Goal: Information Seeking & Learning: Learn about a topic

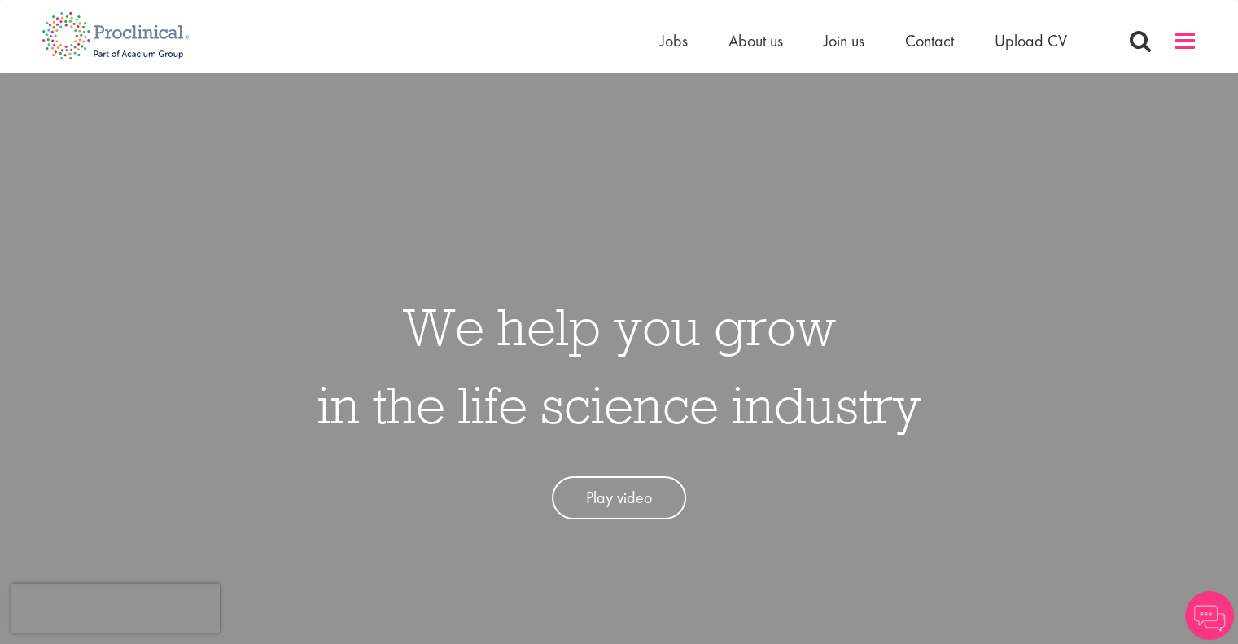
click at [1191, 34] on span at bounding box center [1185, 40] width 24 height 24
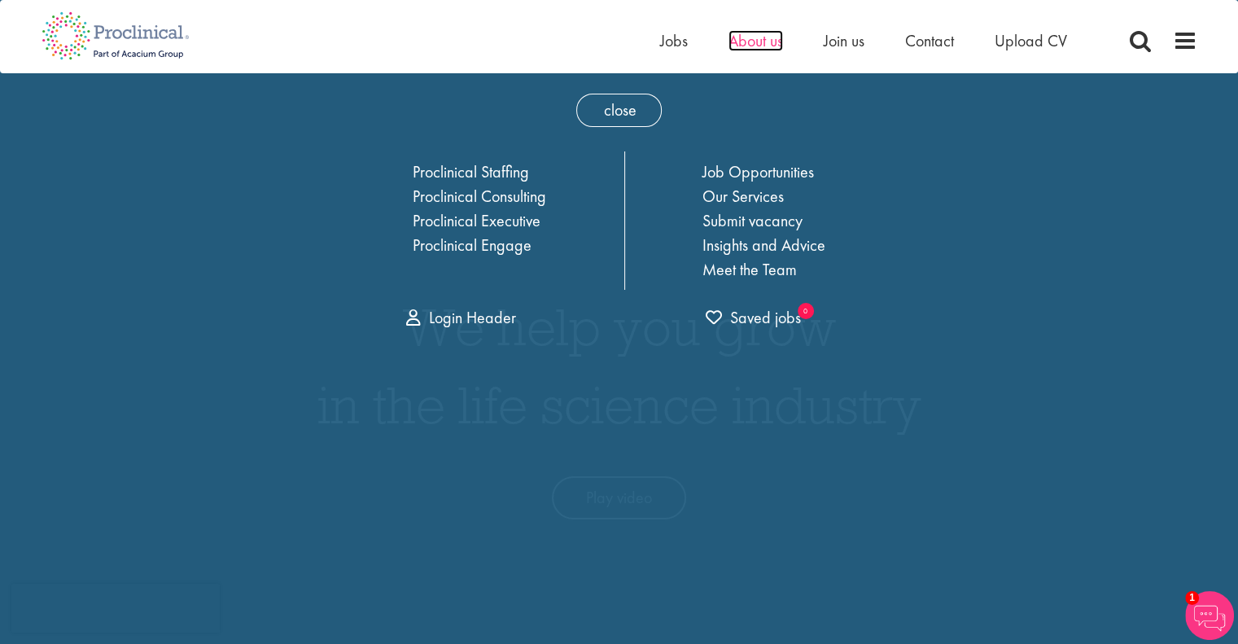
click at [738, 46] on span "About us" at bounding box center [755, 40] width 55 height 21
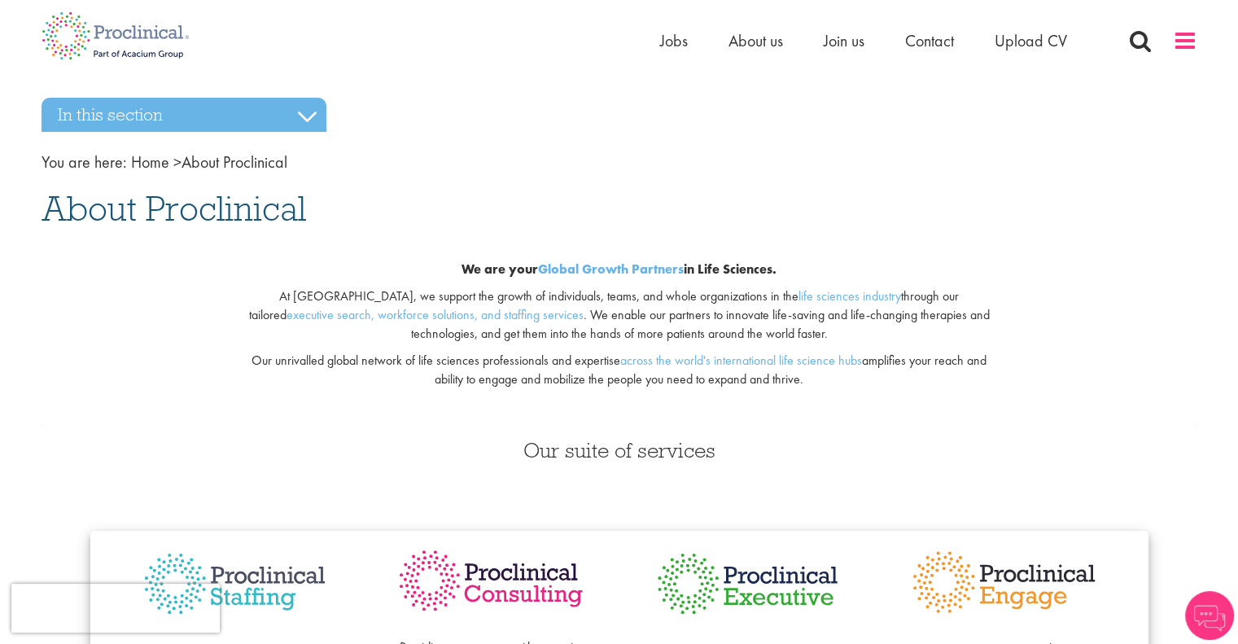
click at [1185, 51] on span at bounding box center [1185, 40] width 24 height 24
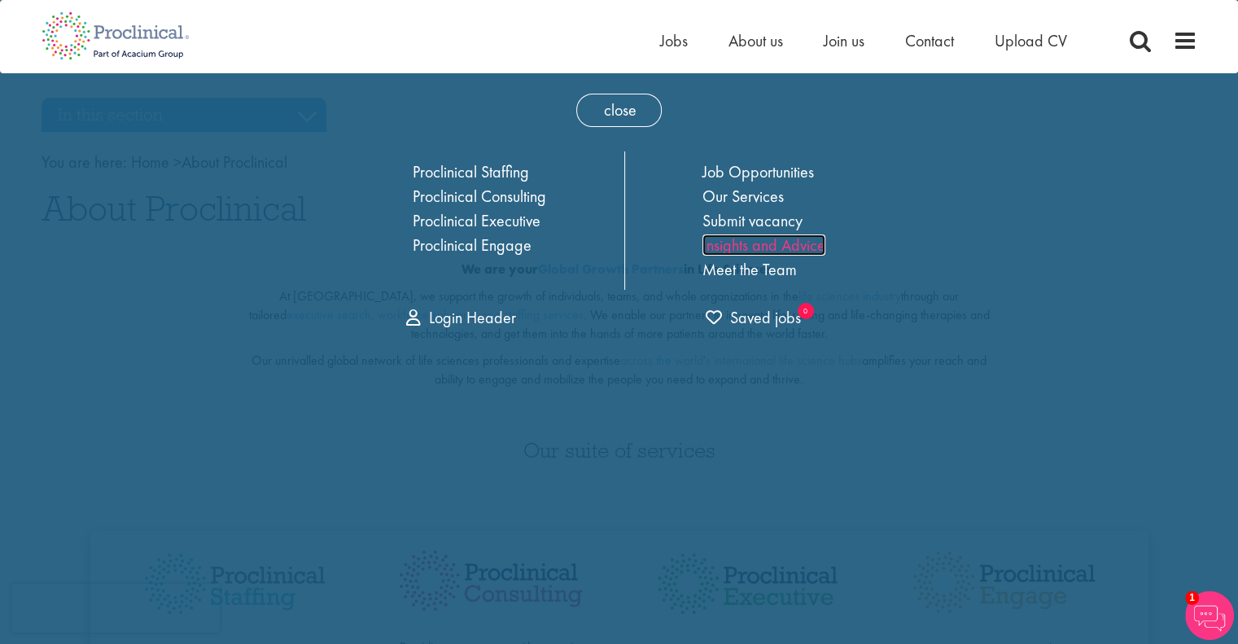
click at [759, 240] on link "Insights and Advice" at bounding box center [763, 244] width 123 height 21
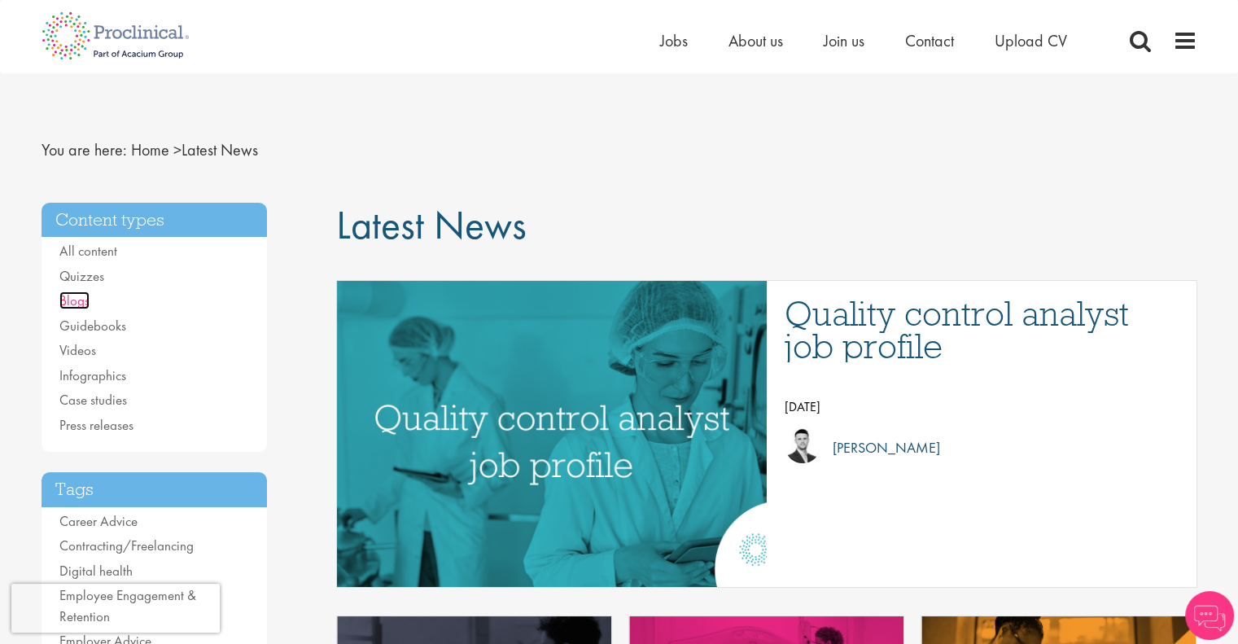
click at [68, 304] on link "Blogs" at bounding box center [74, 300] width 30 height 18
click at [85, 401] on link "Case studies" at bounding box center [93, 400] width 68 height 18
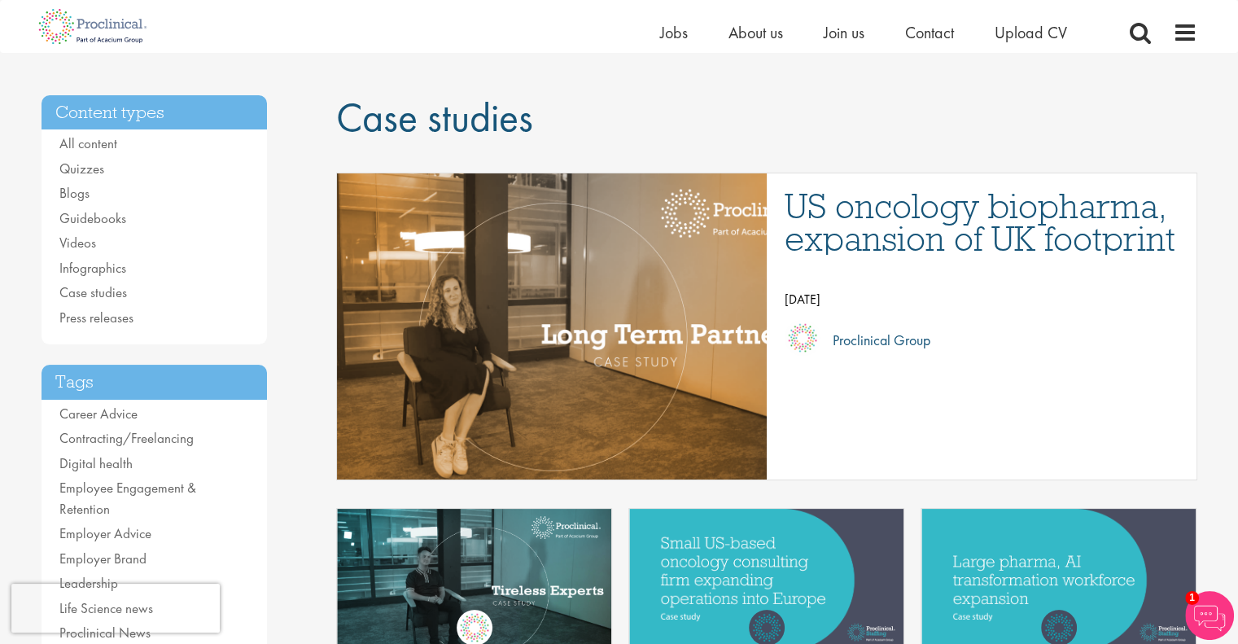
scroll to position [85, 0]
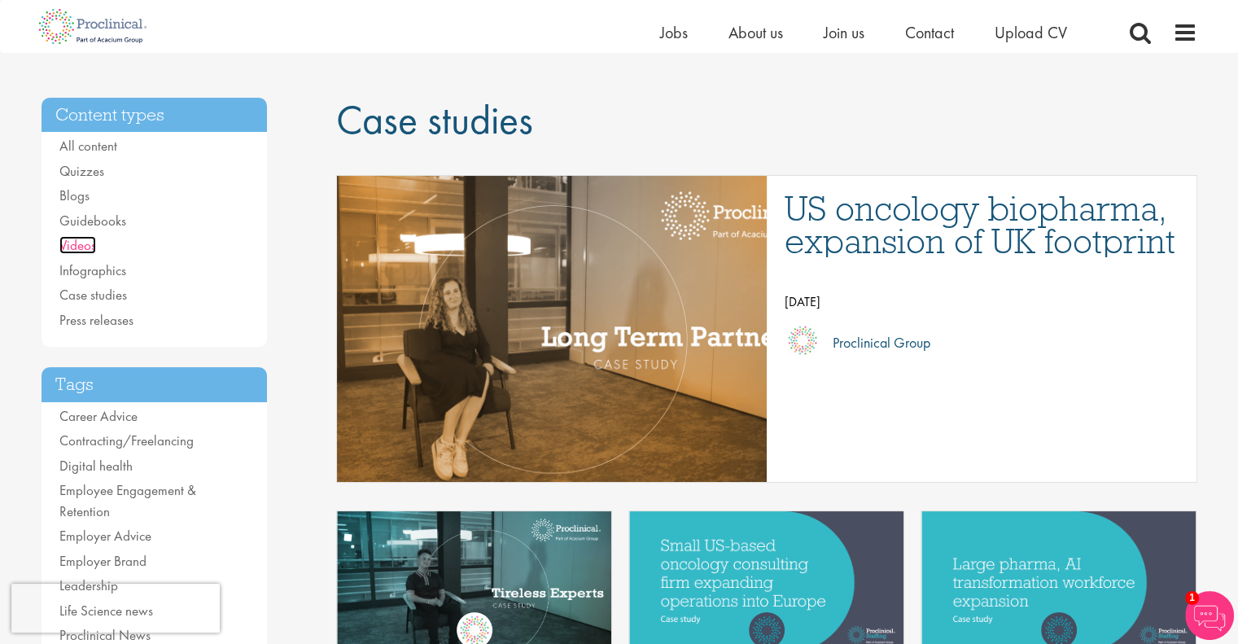
click at [78, 247] on link "Videos" at bounding box center [77, 245] width 37 height 18
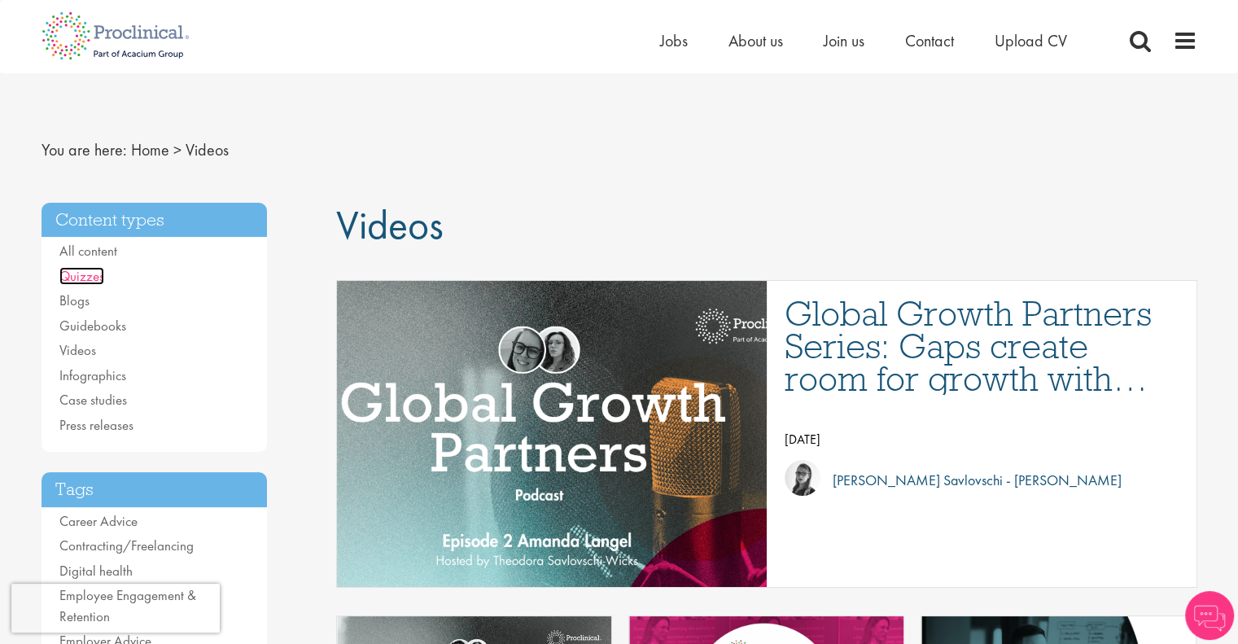
click at [75, 277] on link "Quizzes" at bounding box center [81, 276] width 45 height 18
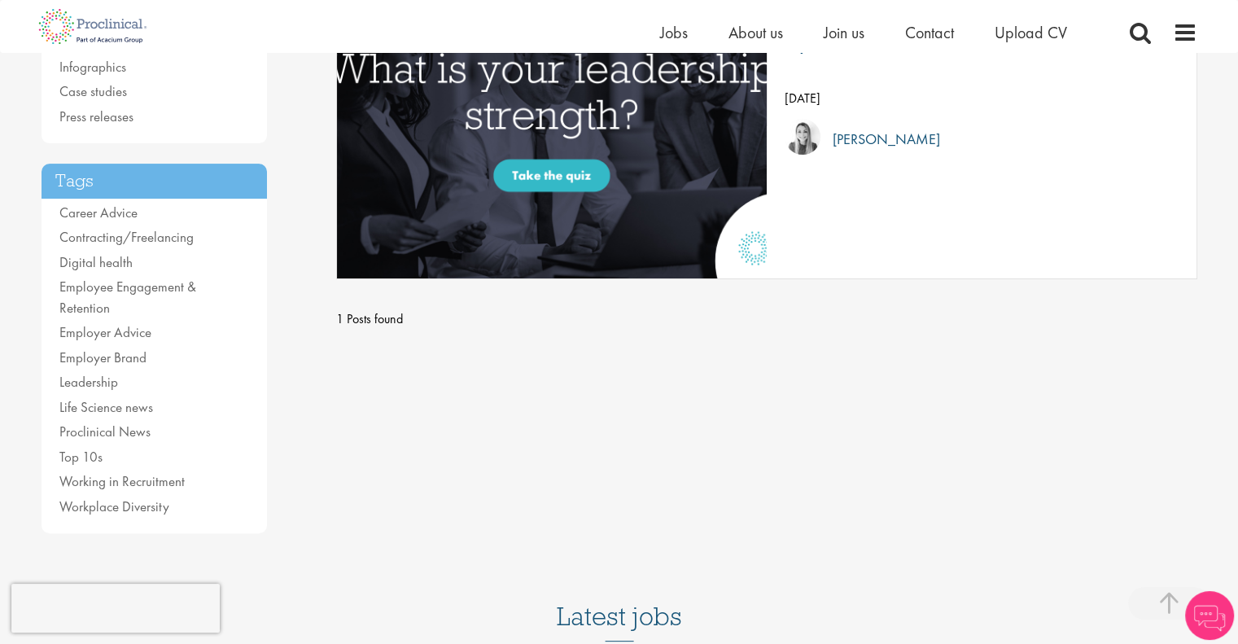
scroll to position [290, 0]
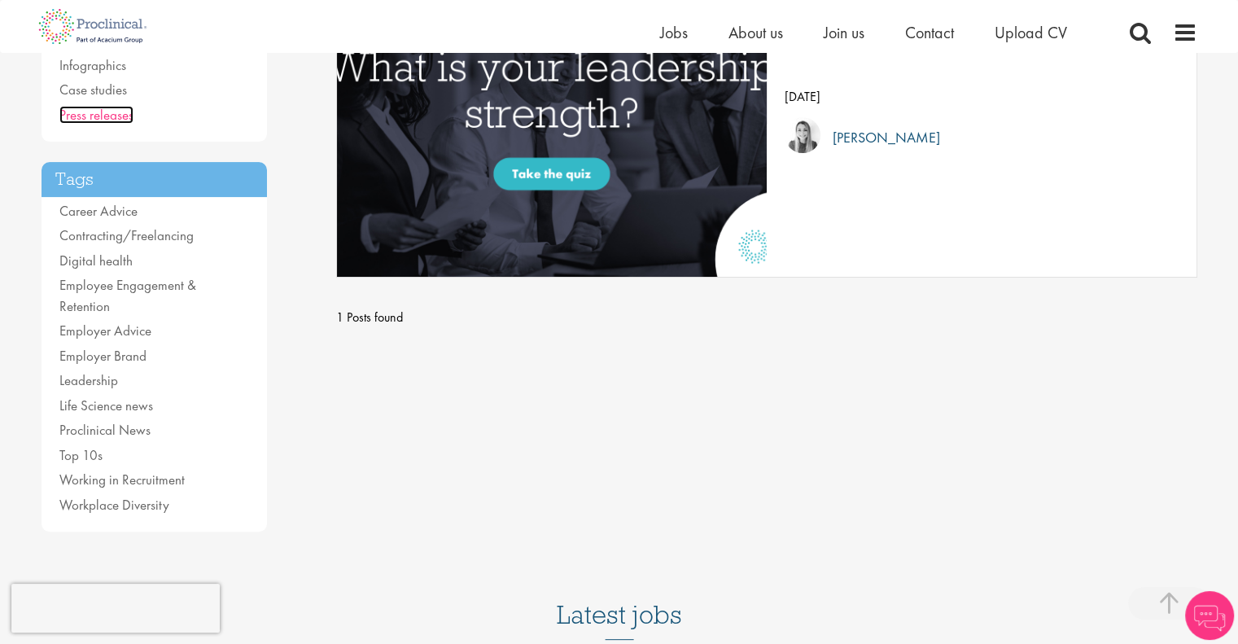
click at [103, 111] on link "Press releases" at bounding box center [96, 115] width 74 height 18
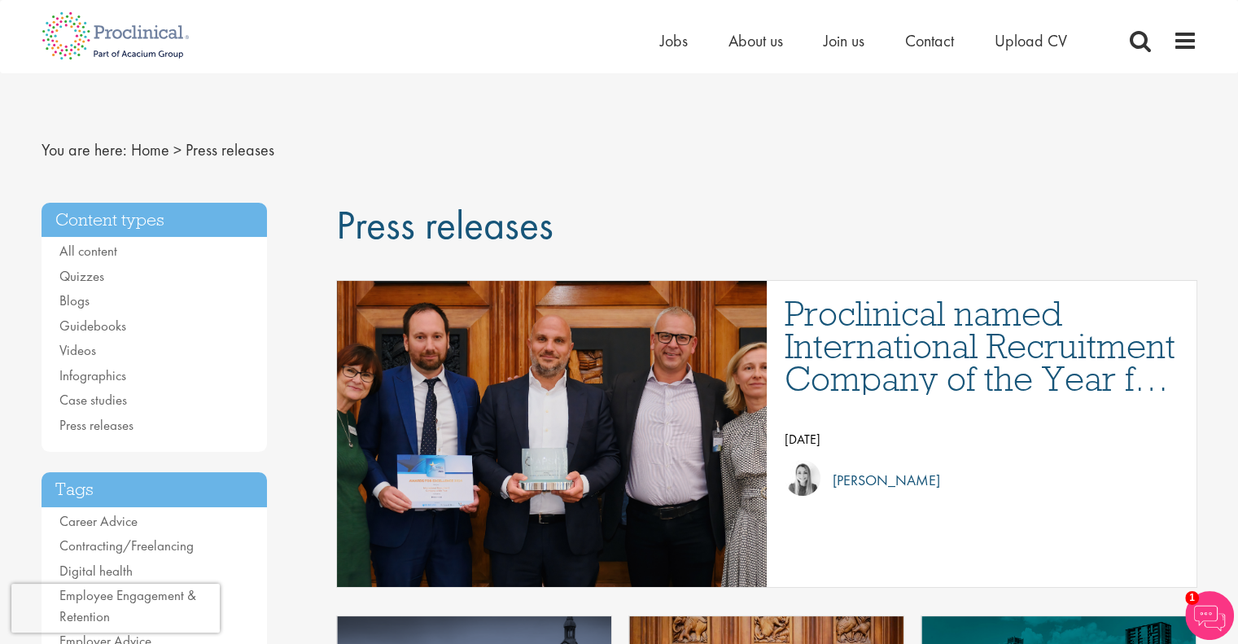
click at [78, 310] on li "Blogs" at bounding box center [154, 300] width 190 height 21
click at [73, 300] on link "Blogs" at bounding box center [74, 300] width 30 height 18
